Goal: Navigation & Orientation: Find specific page/section

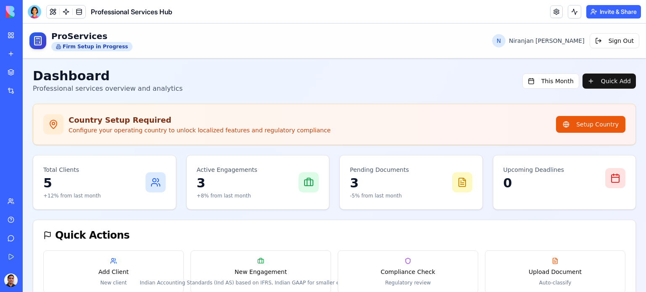
scroll to position [42, 0]
click at [34, 9] on div at bounding box center [34, 11] width 13 height 13
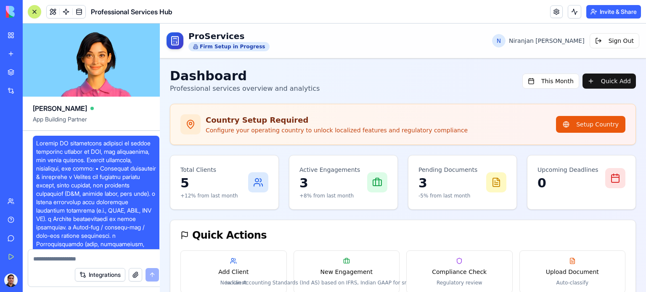
scroll to position [13468, 0]
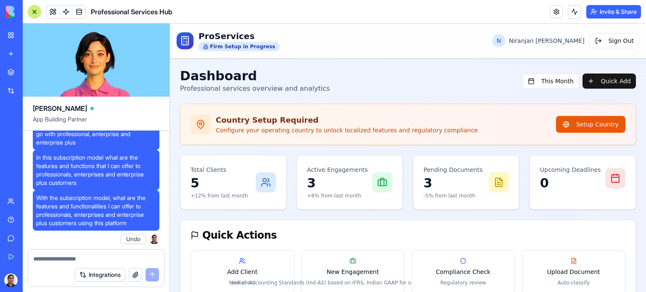
click at [33, 9] on div at bounding box center [34, 11] width 7 height 7
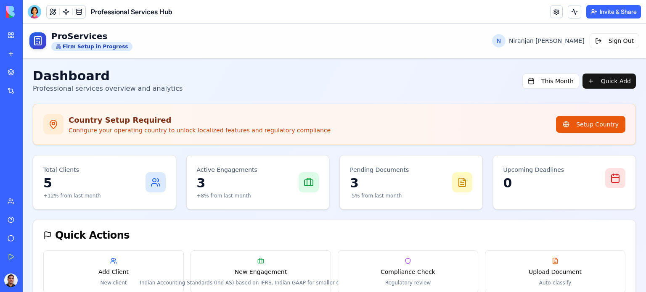
click at [31, 166] on div "Professional Services Hub" at bounding box center [20, 168] width 24 height 8
